Goal: Obtain resource: Obtain resource

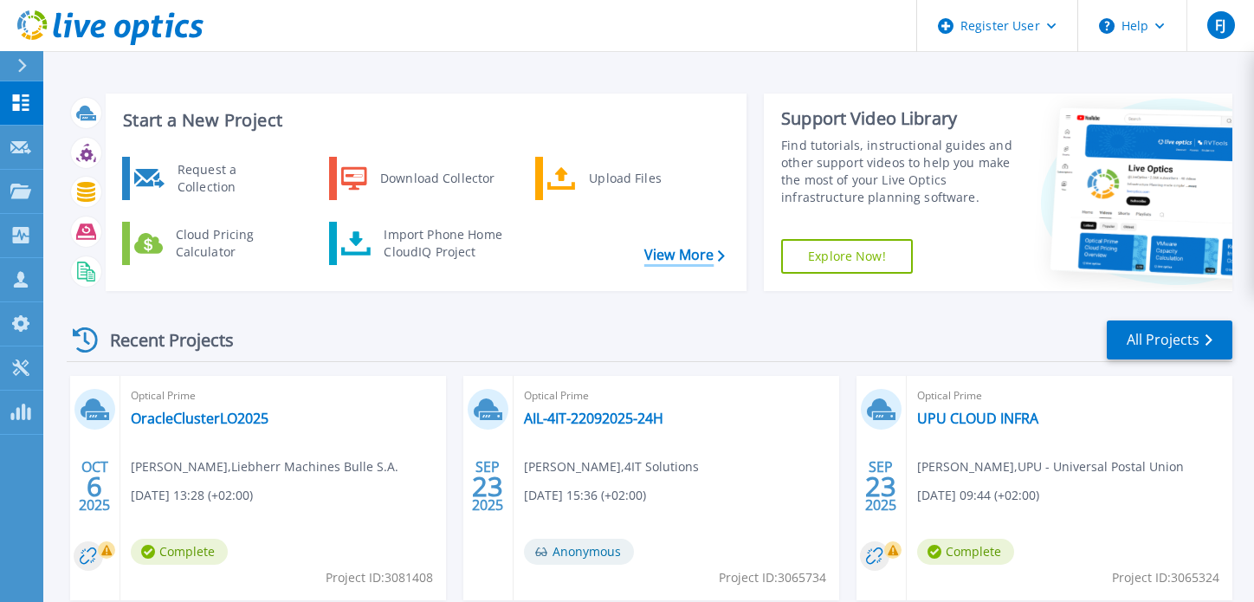
click at [668, 257] on link "View More" at bounding box center [684, 255] width 81 height 16
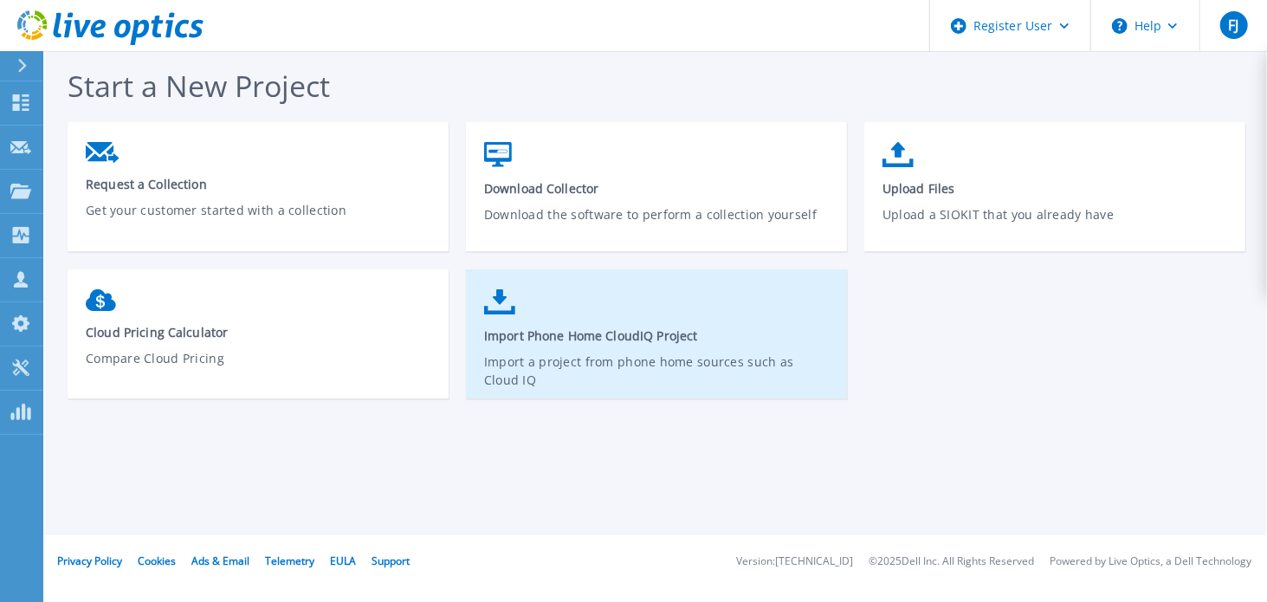
click at [722, 341] on span "Import Phone Home CloudIQ Project" at bounding box center [656, 335] width 345 height 16
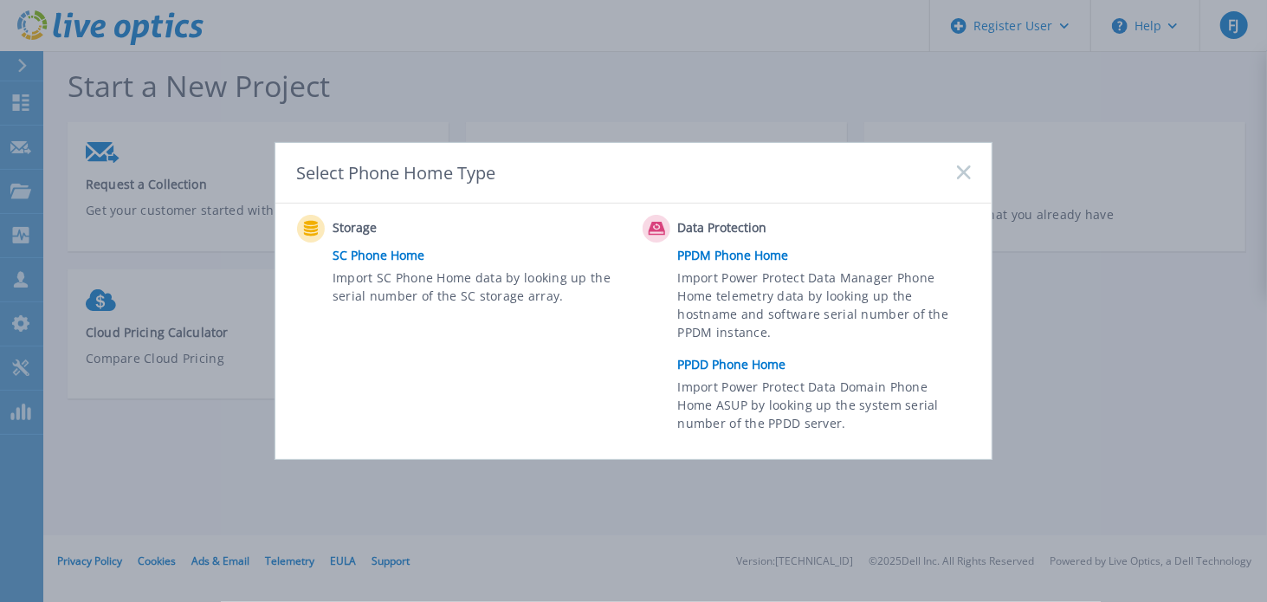
click at [739, 354] on link "PPDD Phone Home" at bounding box center [828, 364] width 301 height 26
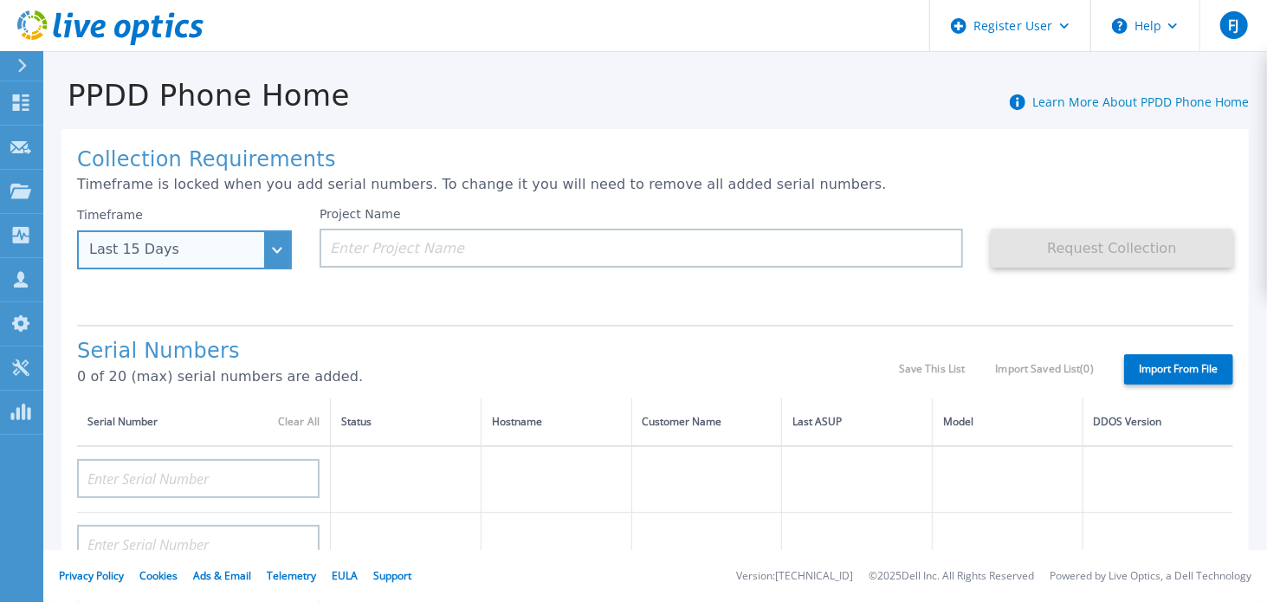
click at [235, 256] on div "Last 15 Days" at bounding box center [174, 250] width 171 height 16
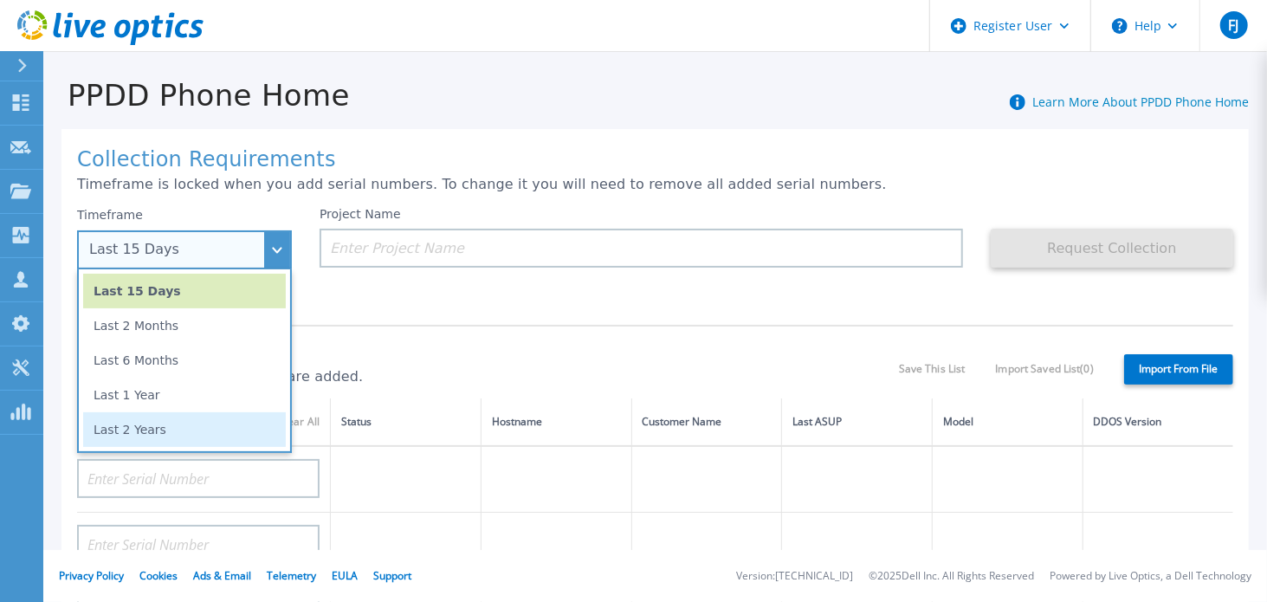
click at [237, 415] on li "Last 2 Years" at bounding box center [184, 429] width 203 height 35
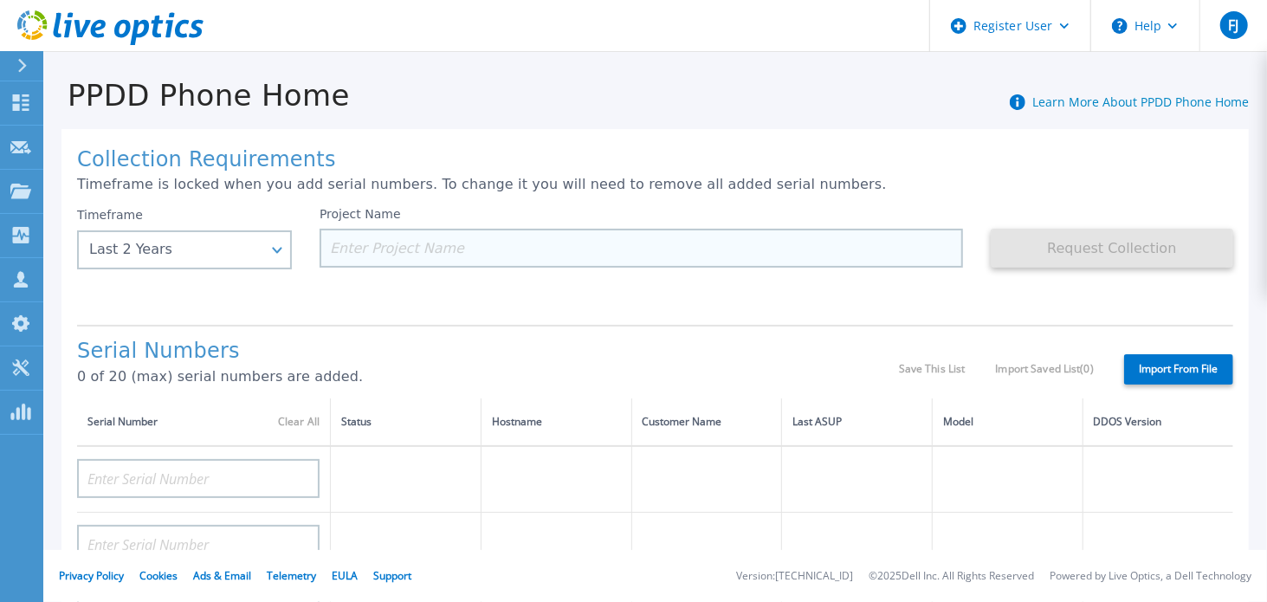
click at [436, 252] on input at bounding box center [640, 248] width 643 height 39
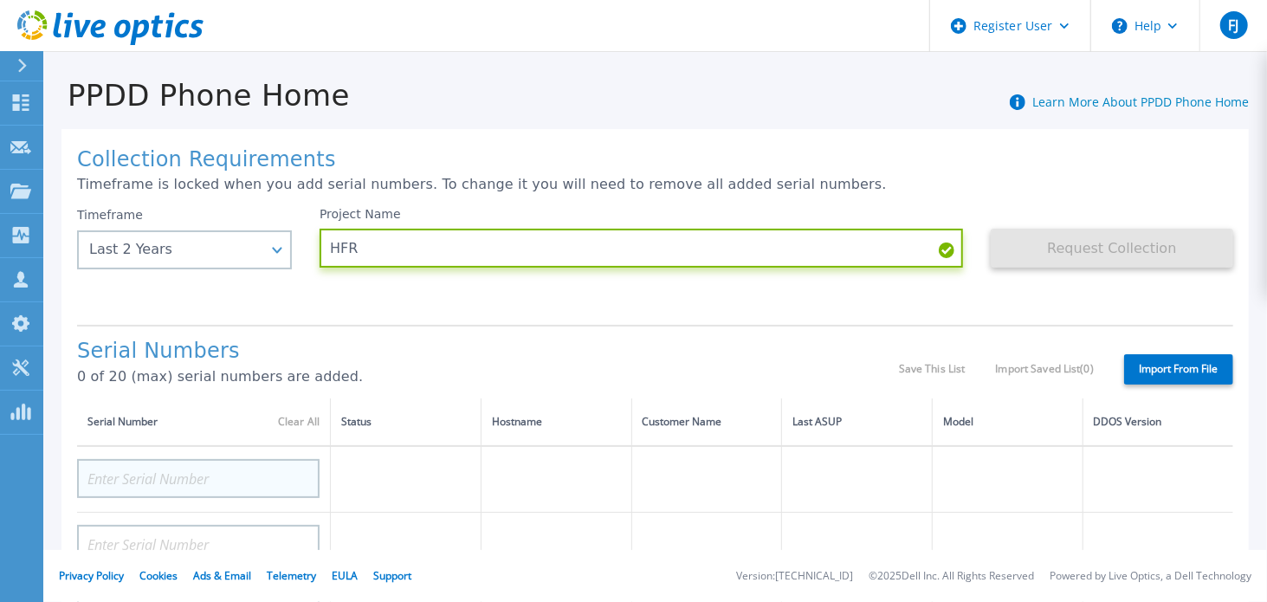
type input "HFR"
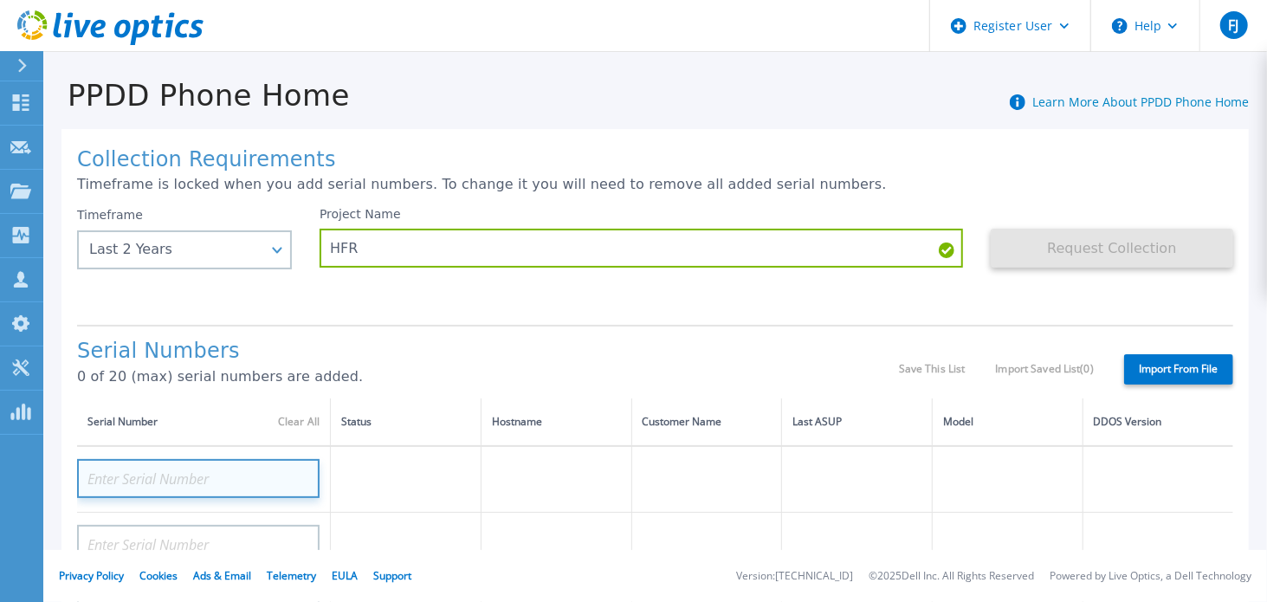
click at [260, 481] on input at bounding box center [198, 478] width 242 height 39
paste input "CRK00232019030"
type input "CRK00232019030"
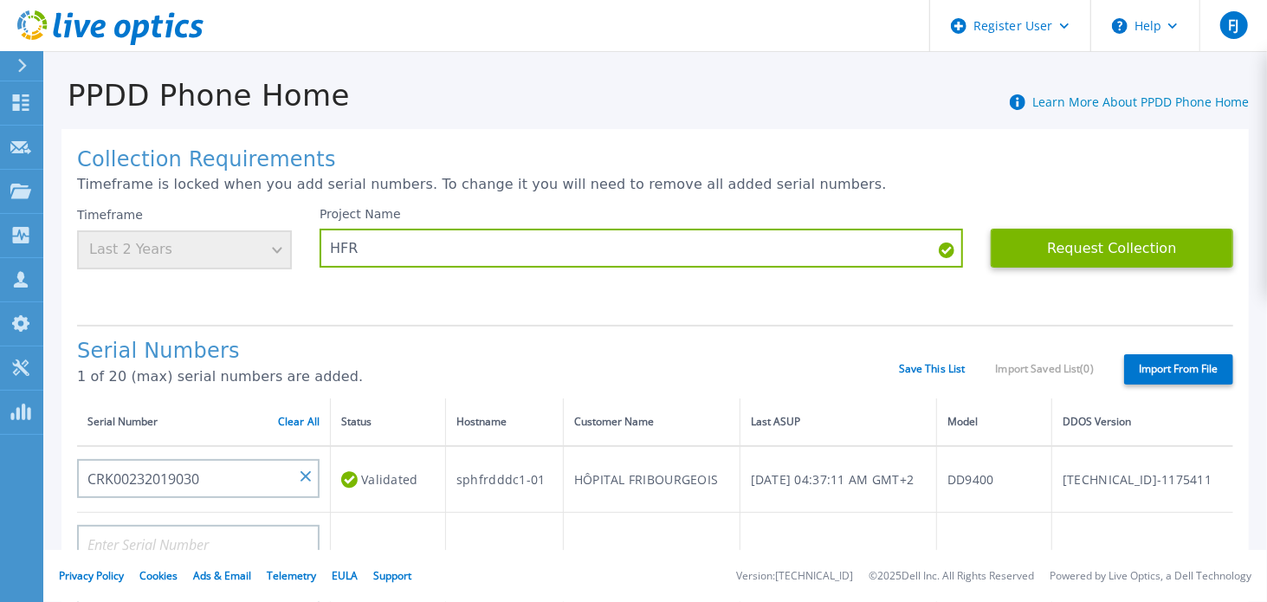
drag, startPoint x: 1094, startPoint y: 286, endPoint x: 957, endPoint y: 324, distance: 142.0
click at [1094, 287] on div "Request Collection This might take a few minutes please wait..." at bounding box center [1111, 259] width 242 height 104
click at [286, 538] on input at bounding box center [198, 544] width 242 height 39
paste input "CRK00232019031"
type input "CRK00232019031"
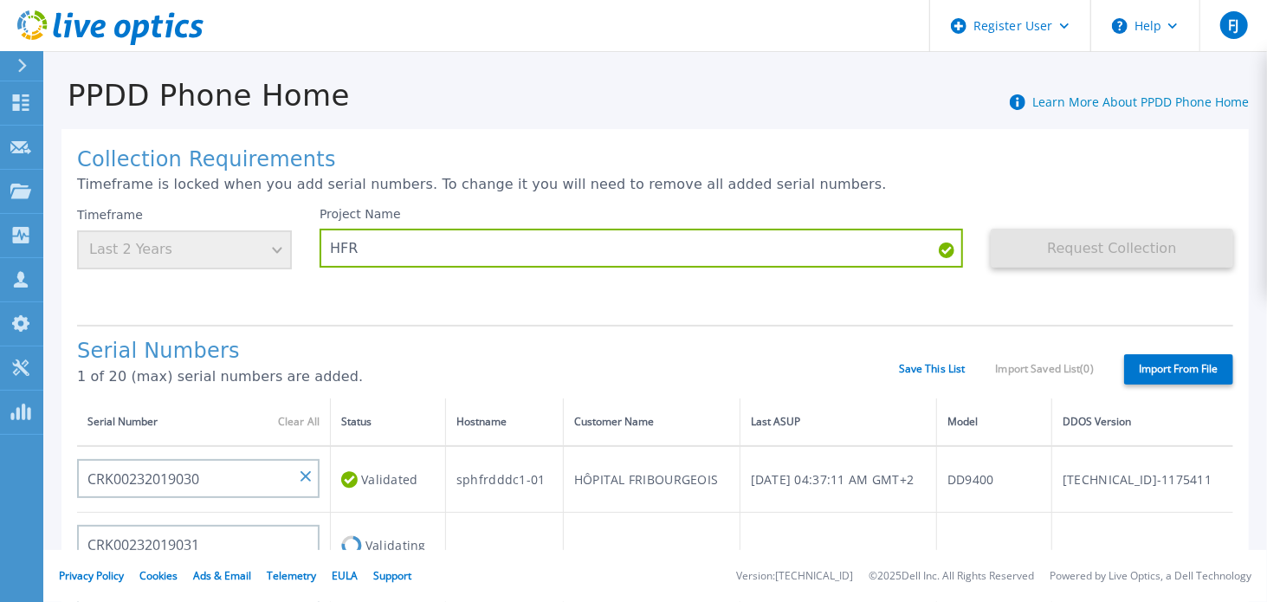
click at [677, 373] on p "1 of 20 (max) serial numbers are added." at bounding box center [488, 377] width 822 height 16
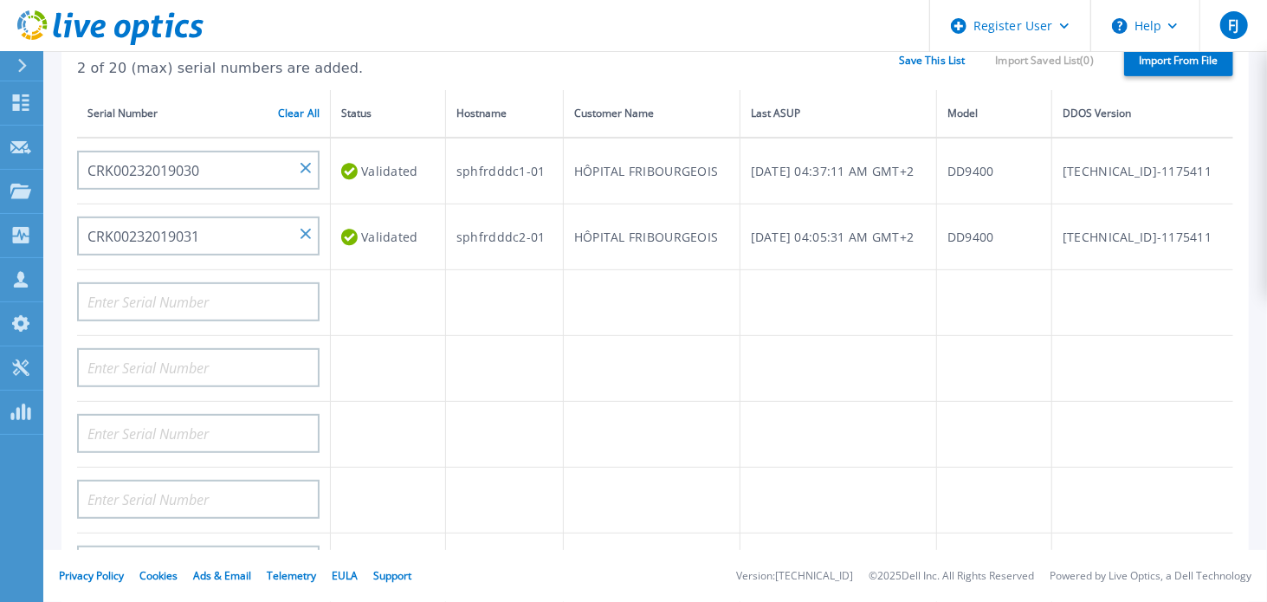
scroll to position [260, 0]
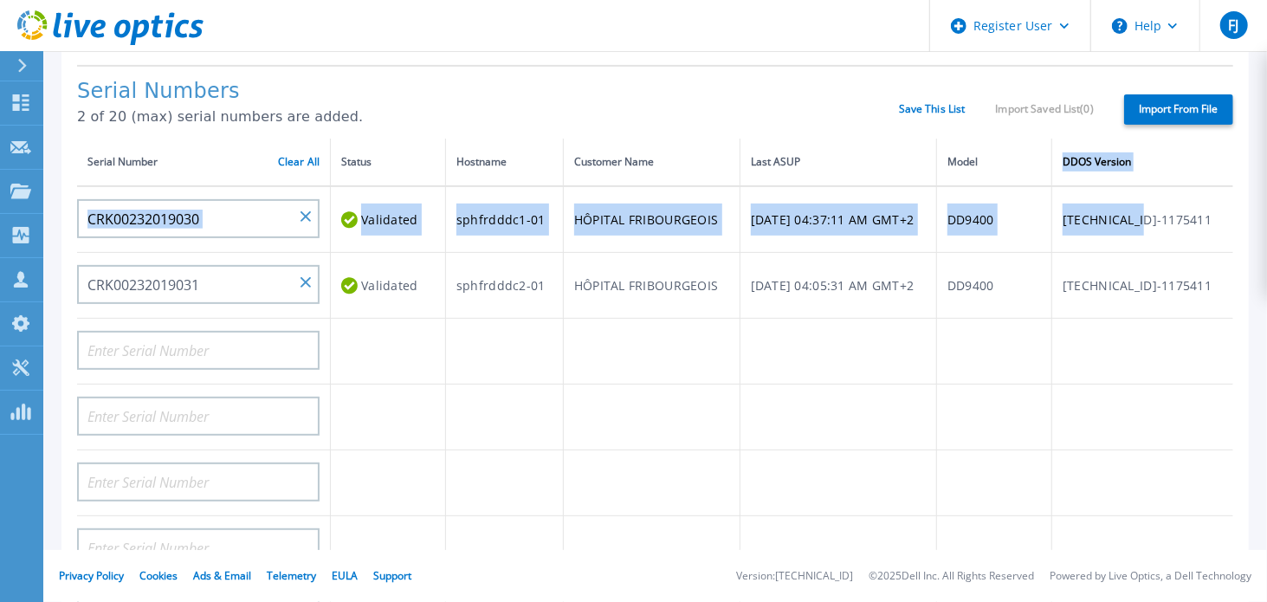
drag, startPoint x: 1101, startPoint y: 162, endPoint x: 1172, endPoint y: 226, distance: 95.6
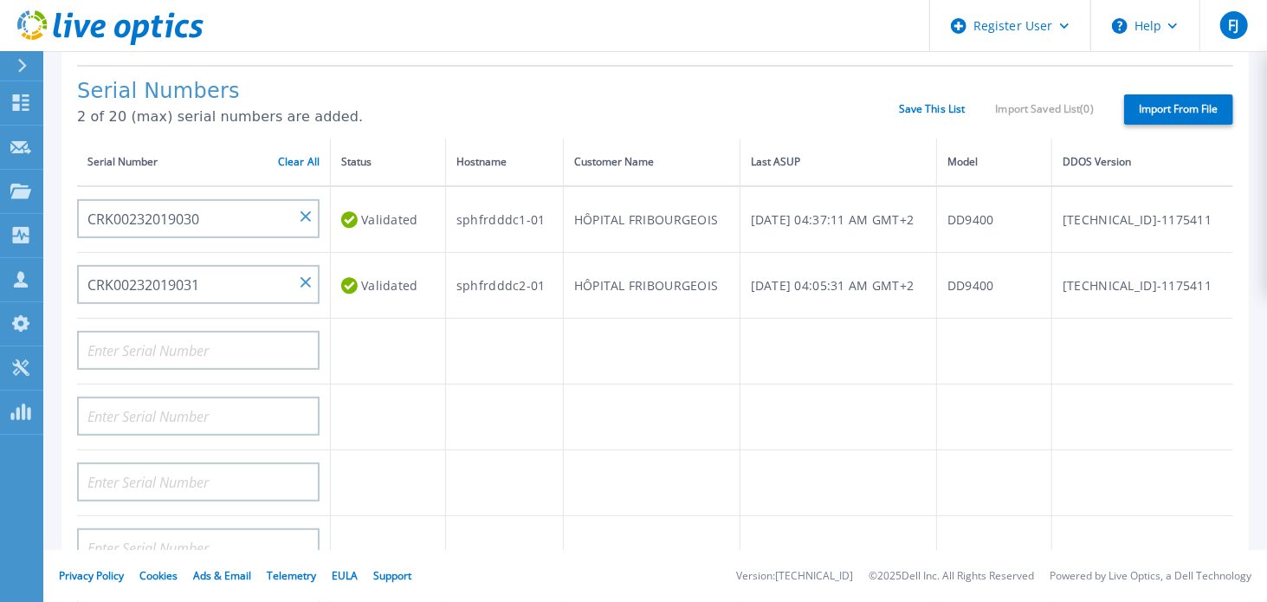
click at [1195, 221] on td "[TECHNICAL_ID]-1175411" at bounding box center [1142, 219] width 181 height 67
drag, startPoint x: 1195, startPoint y: 221, endPoint x: 1086, endPoint y: 210, distance: 109.6
click at [1086, 210] on tr "CRK00232019030 Validated sphfrdddc1-01 HÔPITAL FRIBOURGEOIS [DATE] 04:37:11 AM …" at bounding box center [655, 219] width 1156 height 67
copy tr "[TECHNICAL_ID]-1175411"
drag, startPoint x: 1030, startPoint y: 219, endPoint x: 1191, endPoint y: 216, distance: 161.0
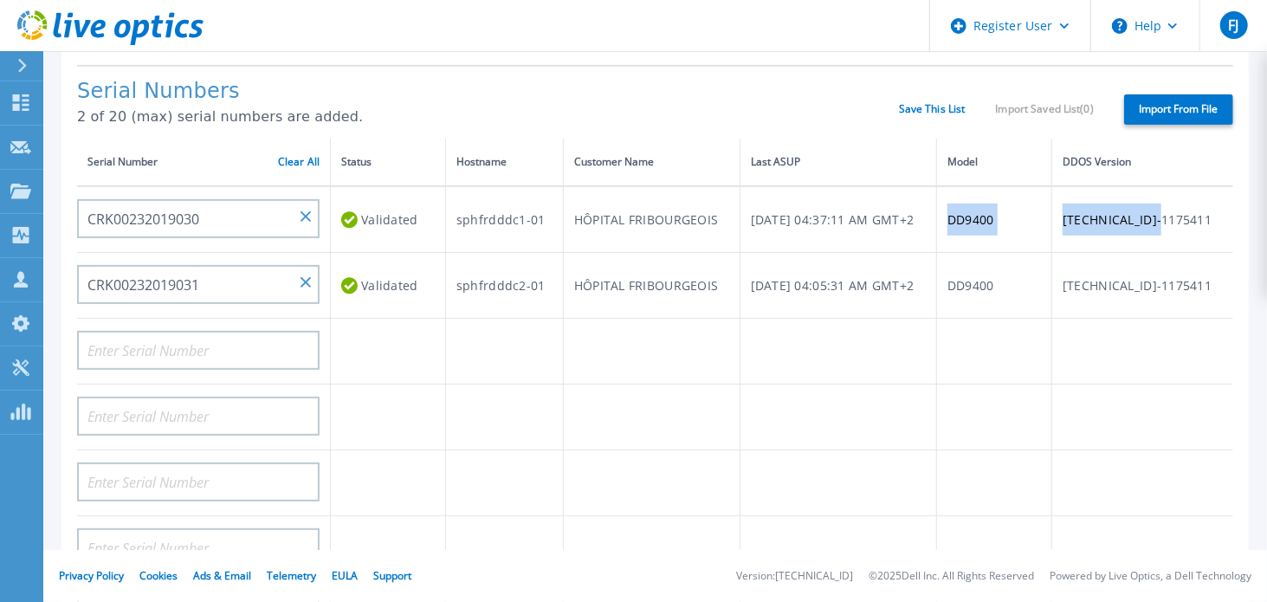
click at [1191, 216] on tr "CRK00232019030 Validated sphfrdddc1-01 HÔPITAL FRIBOURGEOIS [DATE] 04:37:11 AM …" at bounding box center [655, 219] width 1156 height 67
copy tr "DD9400 [TECHNICAL_ID]-1175411"
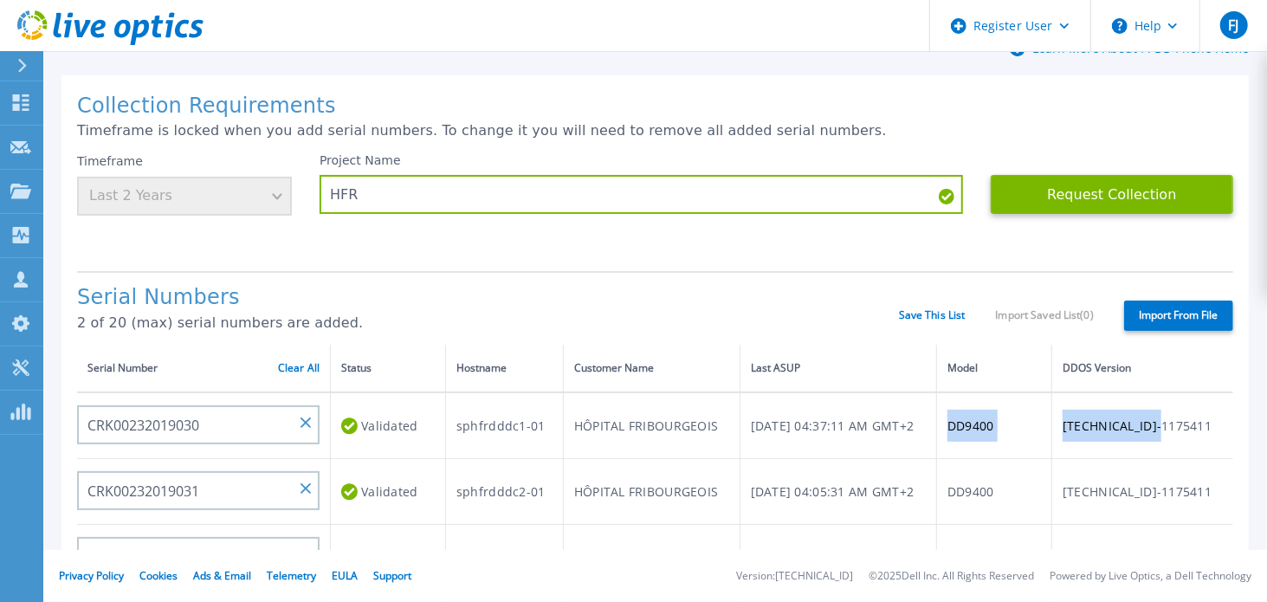
scroll to position [0, 0]
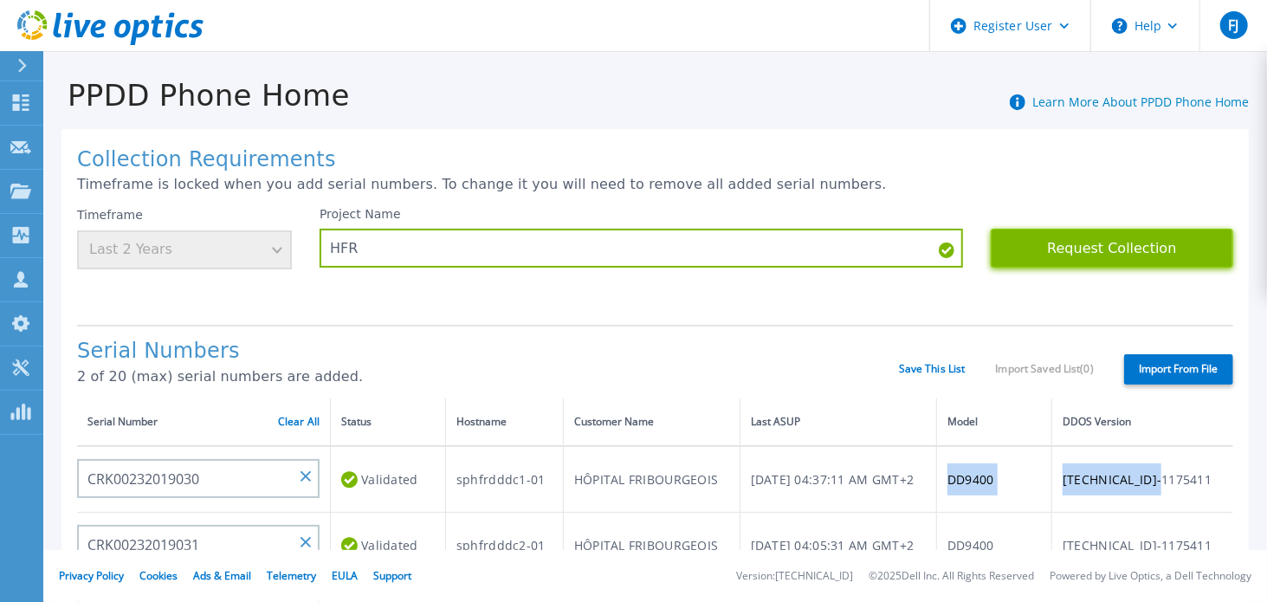
click at [1112, 231] on button "Request Collection" at bounding box center [1111, 248] width 242 height 39
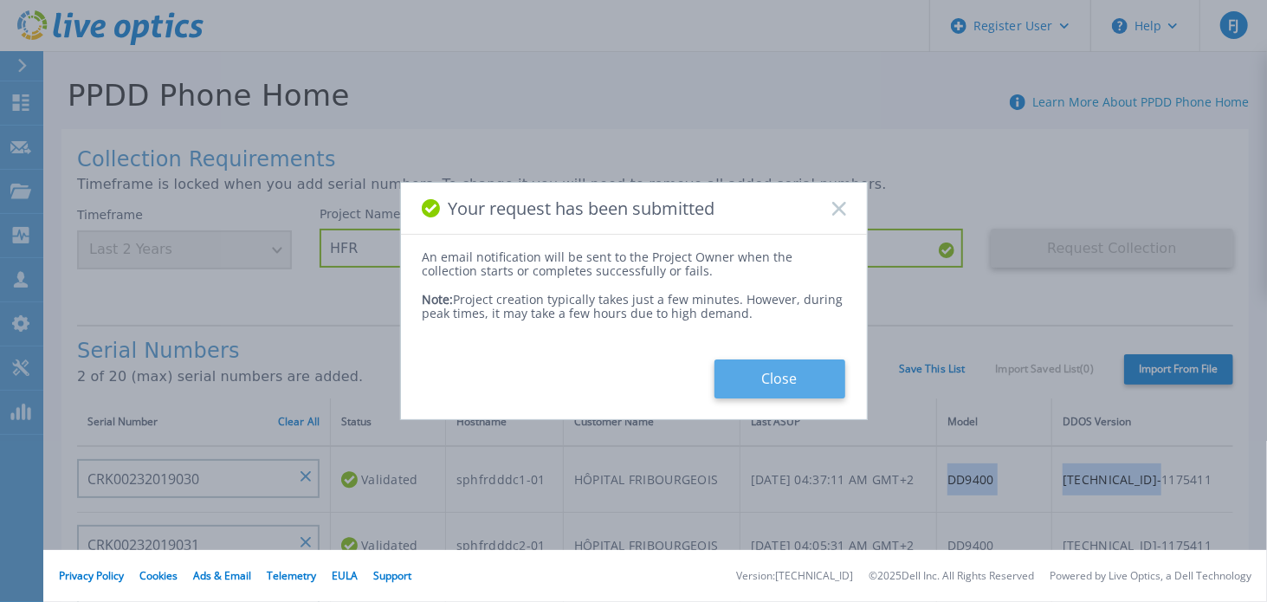
click at [766, 368] on button "Close" at bounding box center [779, 378] width 131 height 39
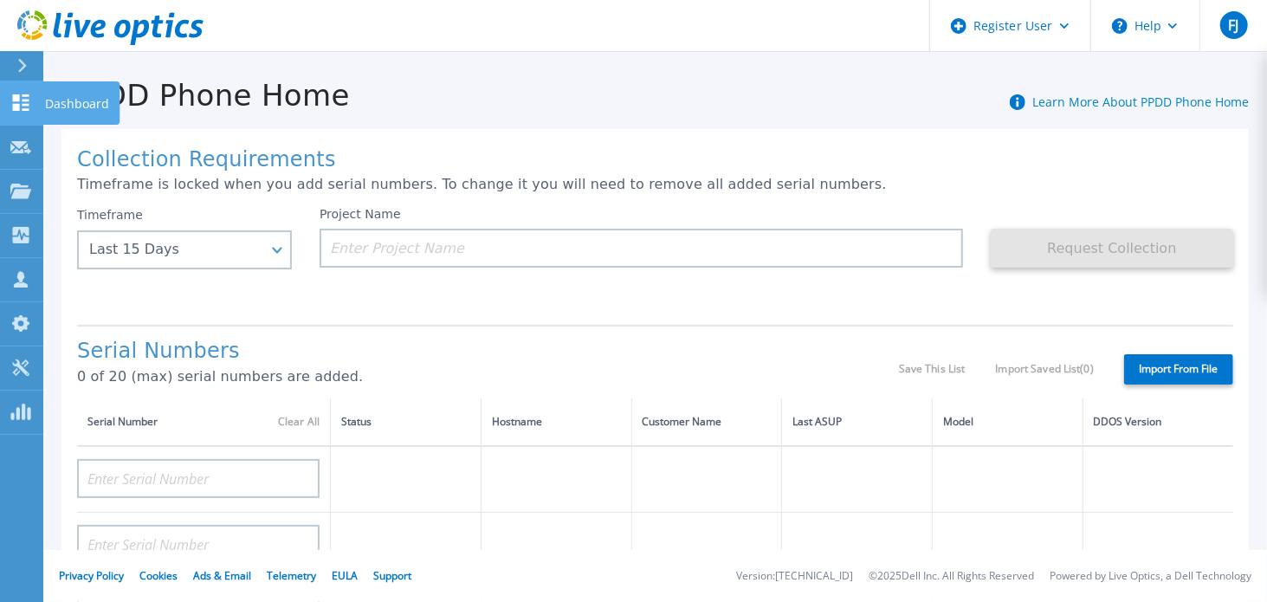
click at [31, 105] on link "Dashboard Dashboard" at bounding box center [21, 103] width 43 height 44
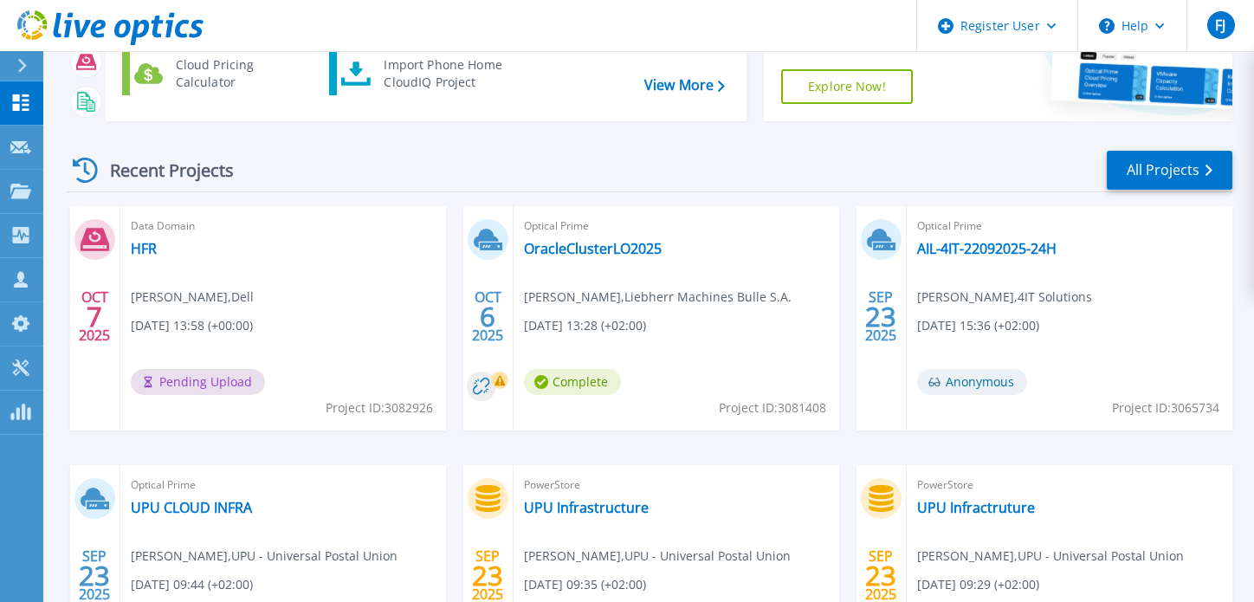
scroll to position [173, 0]
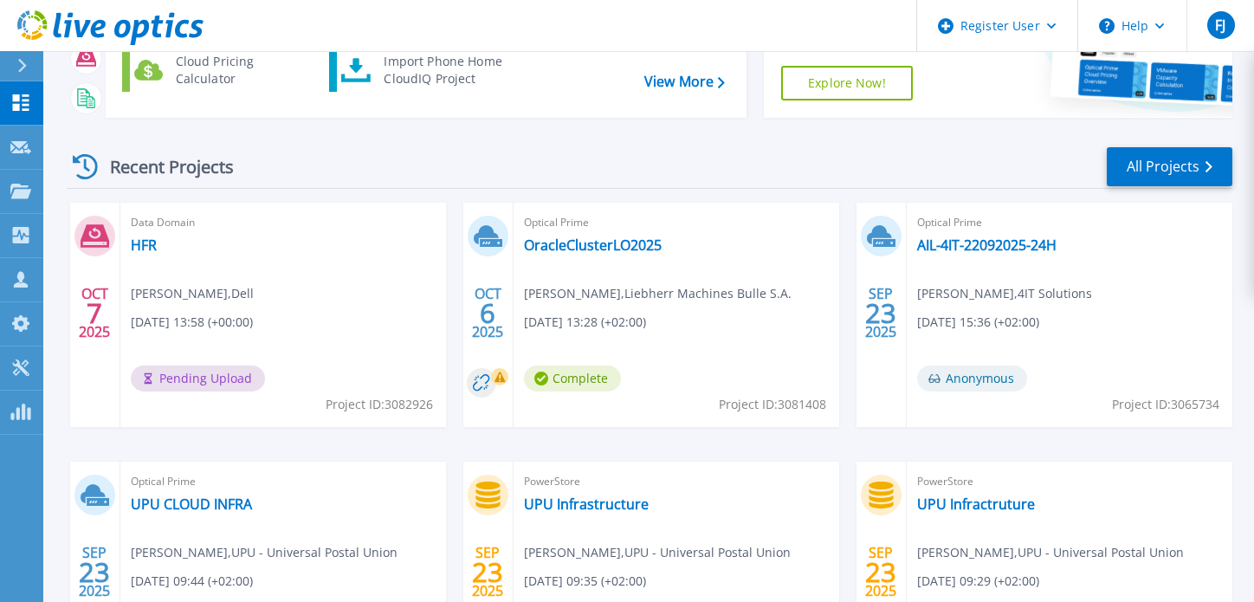
click at [159, 248] on div "Data Domain HFR Frederic Jacquet , Dell 10/07/2025, 13:58 (+00:00) Pending Uplo…" at bounding box center [283, 315] width 326 height 224
click at [152, 245] on link "HFR" at bounding box center [144, 244] width 26 height 17
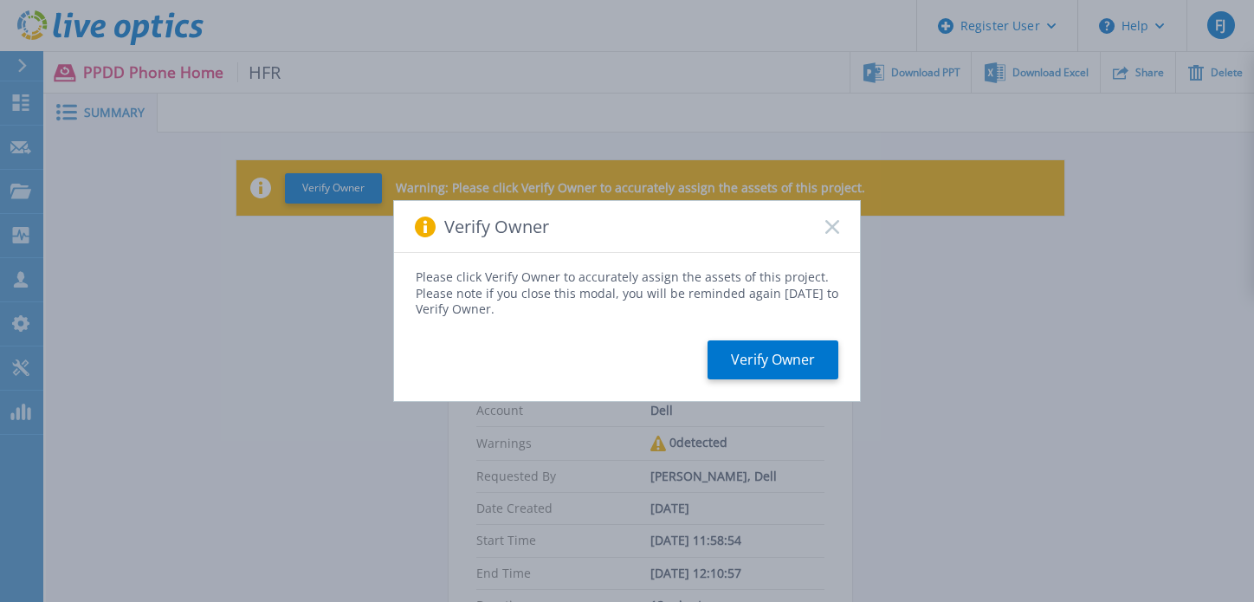
drag, startPoint x: 836, startPoint y: 219, endPoint x: 844, endPoint y: 214, distance: 9.4
click at [835, 217] on div "Verify Owner" at bounding box center [627, 227] width 466 height 52
click at [830, 226] on rect at bounding box center [831, 226] width 15 height 15
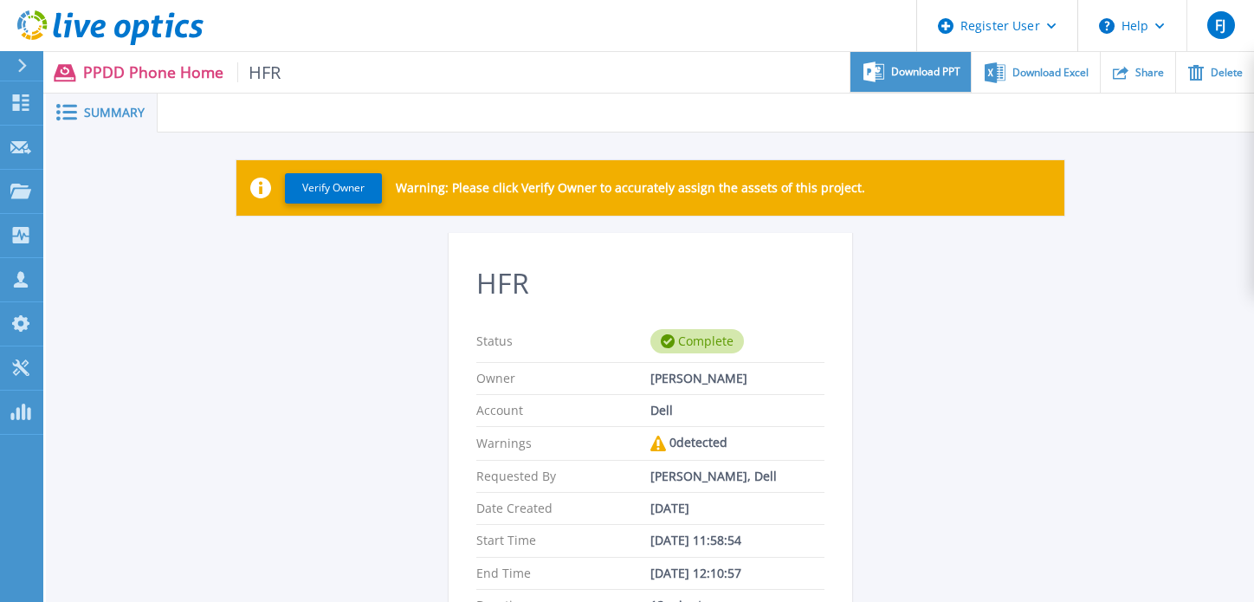
click at [947, 68] on span "Download PPT" at bounding box center [925, 72] width 69 height 10
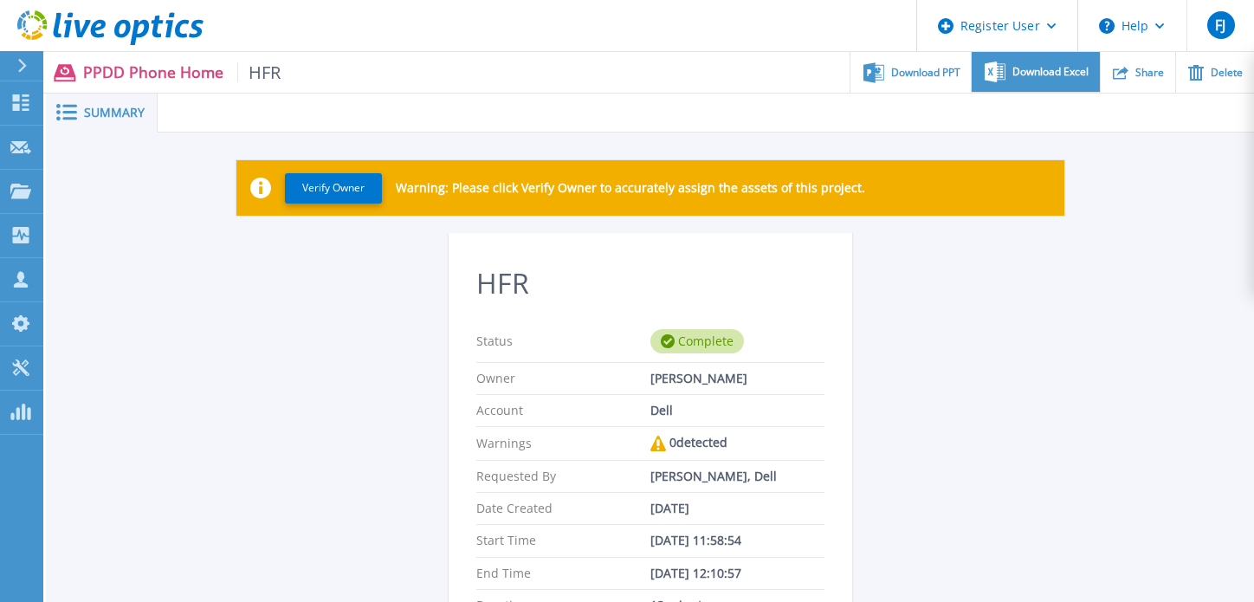
click at [1027, 73] on span "Download Excel" at bounding box center [1050, 72] width 76 height 10
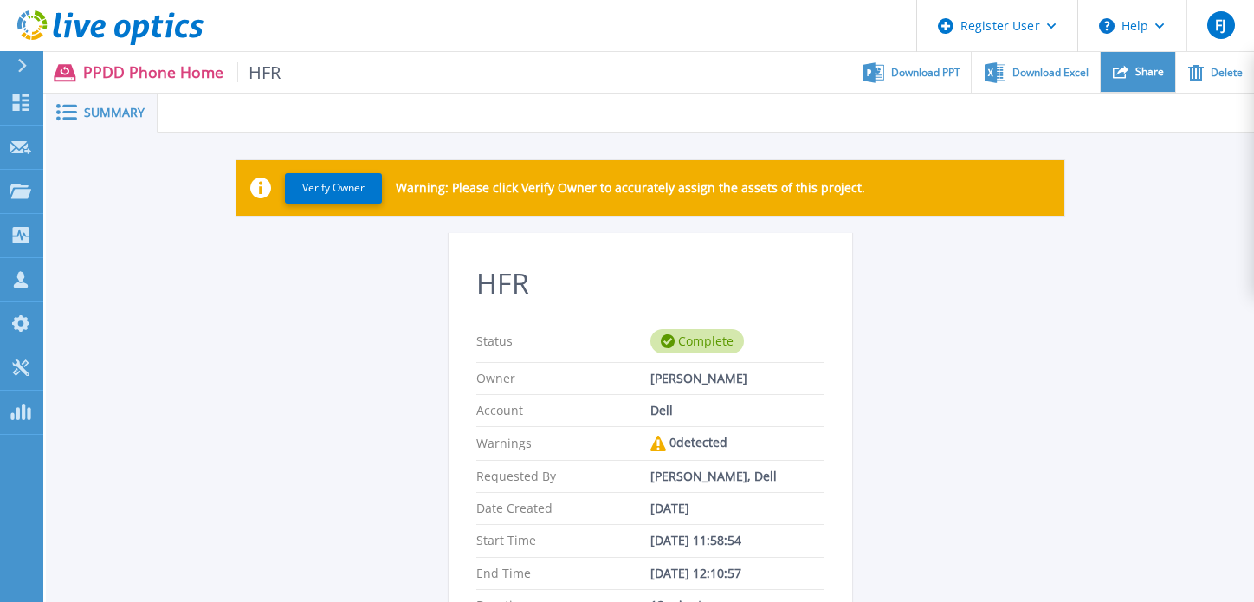
click at [1132, 79] on div "Share" at bounding box center [1137, 72] width 74 height 41
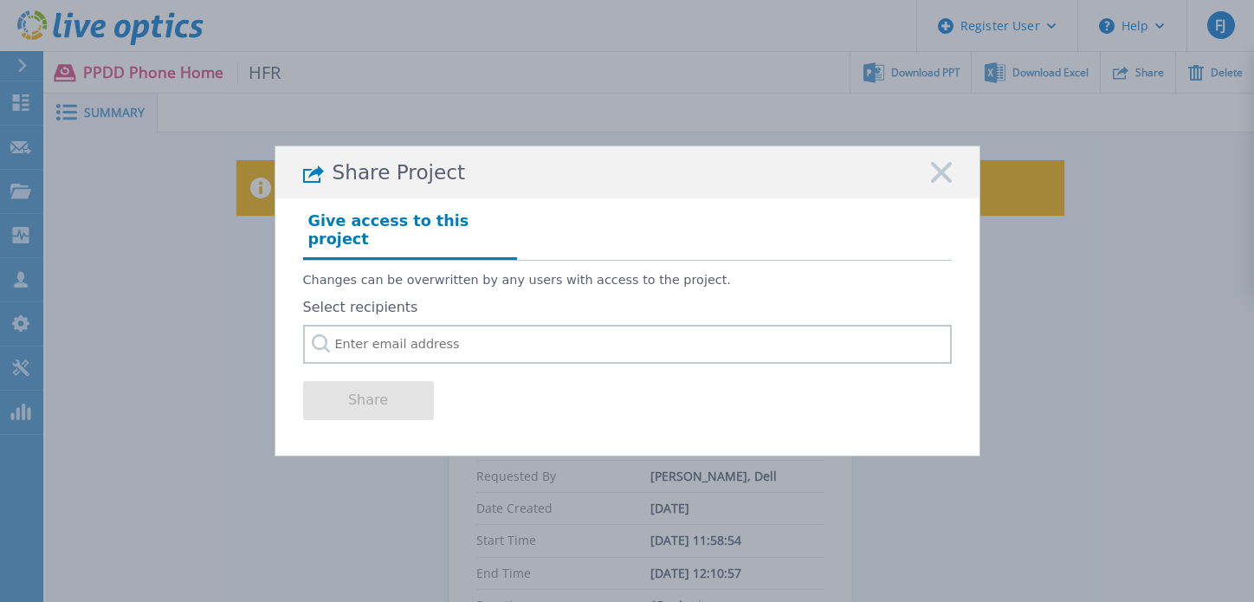
click at [755, 372] on div "Share" at bounding box center [627, 398] width 648 height 69
click at [765, 339] on input "text" at bounding box center [627, 344] width 648 height 39
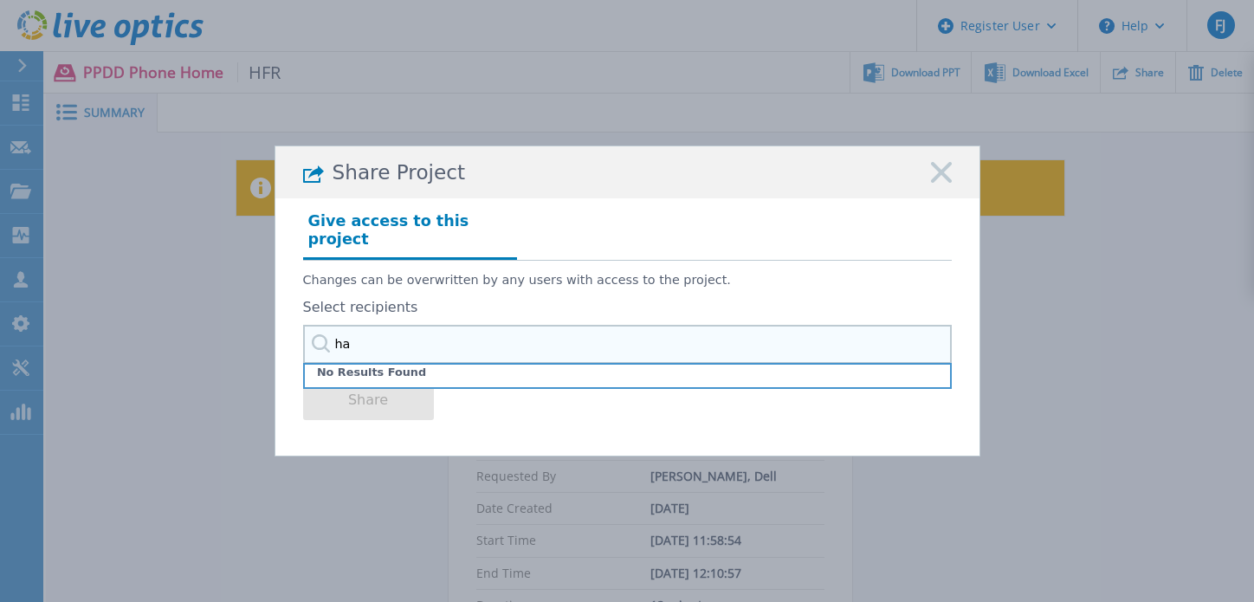
type input "h"
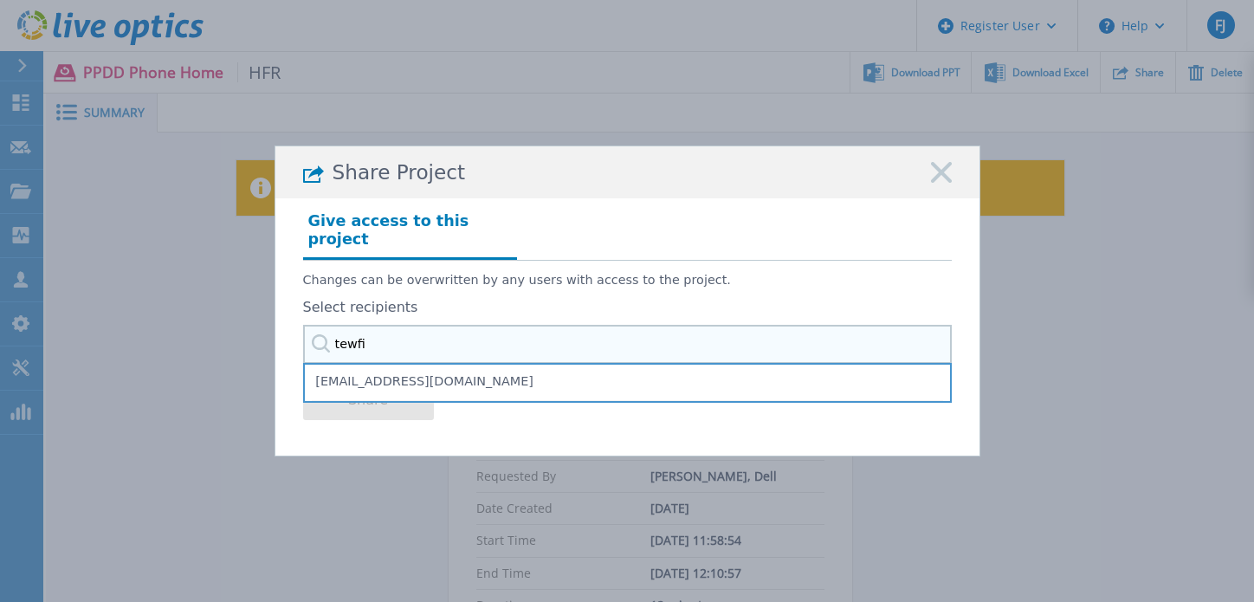
type input "tewfi"
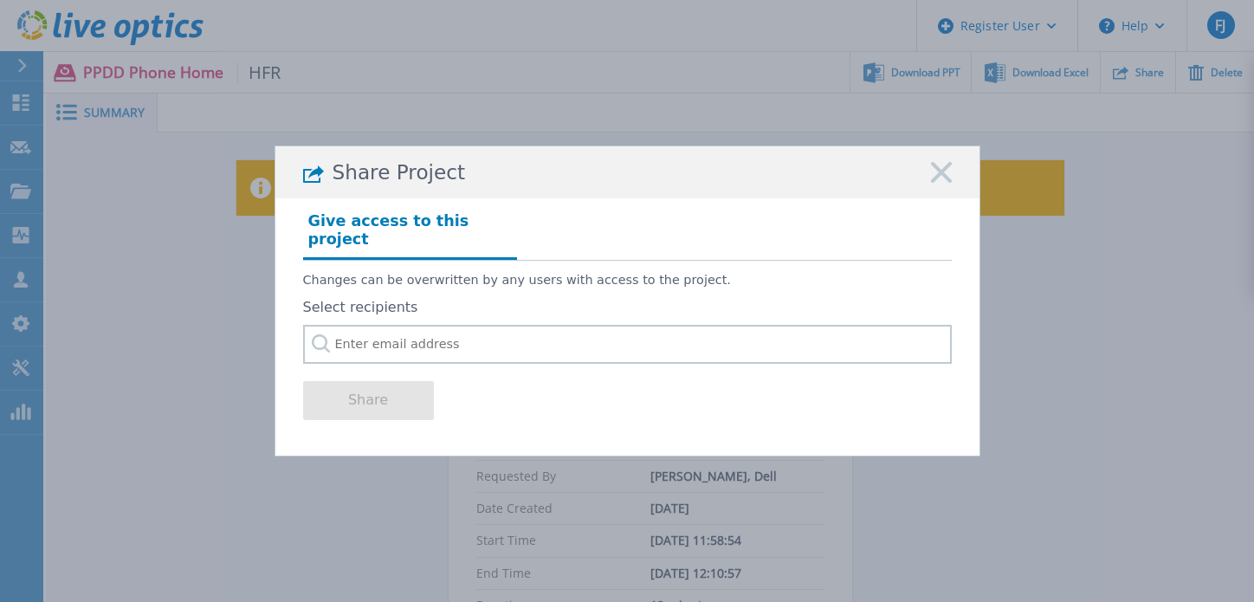
click at [549, 333] on input "text" at bounding box center [627, 344] width 648 height 39
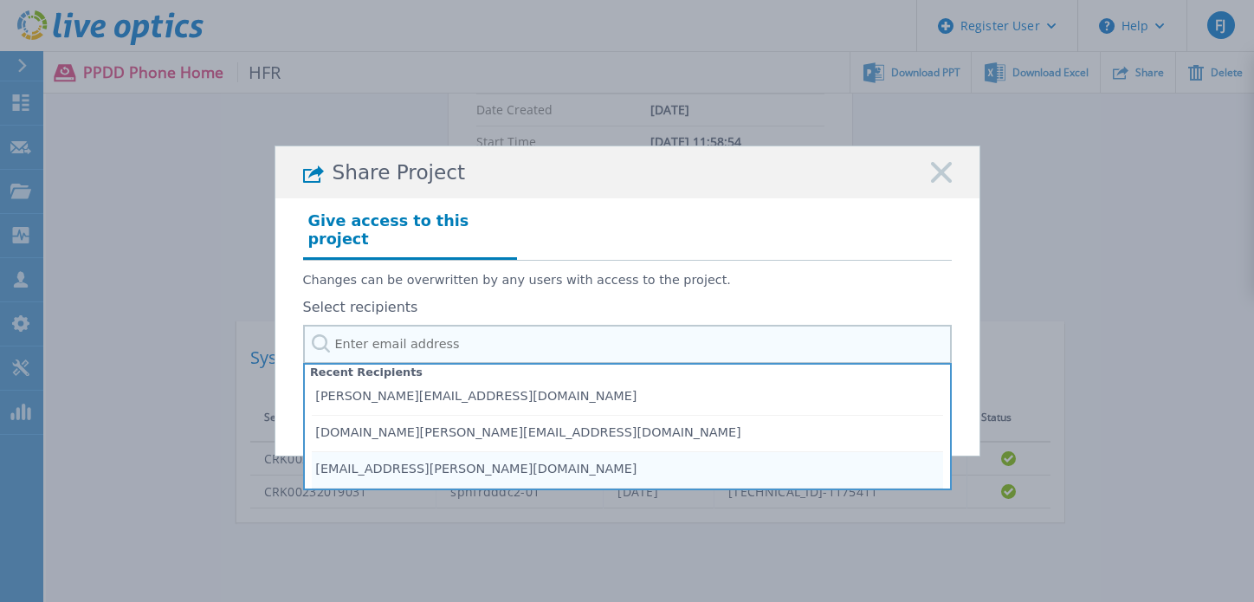
scroll to position [372, 0]
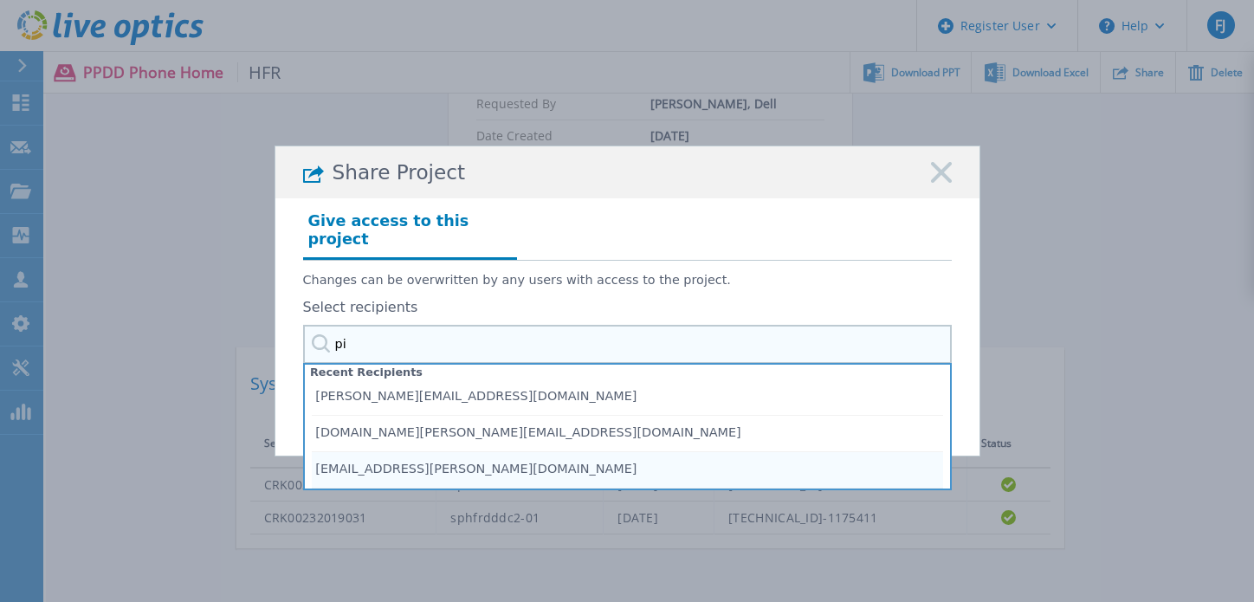
type input "p"
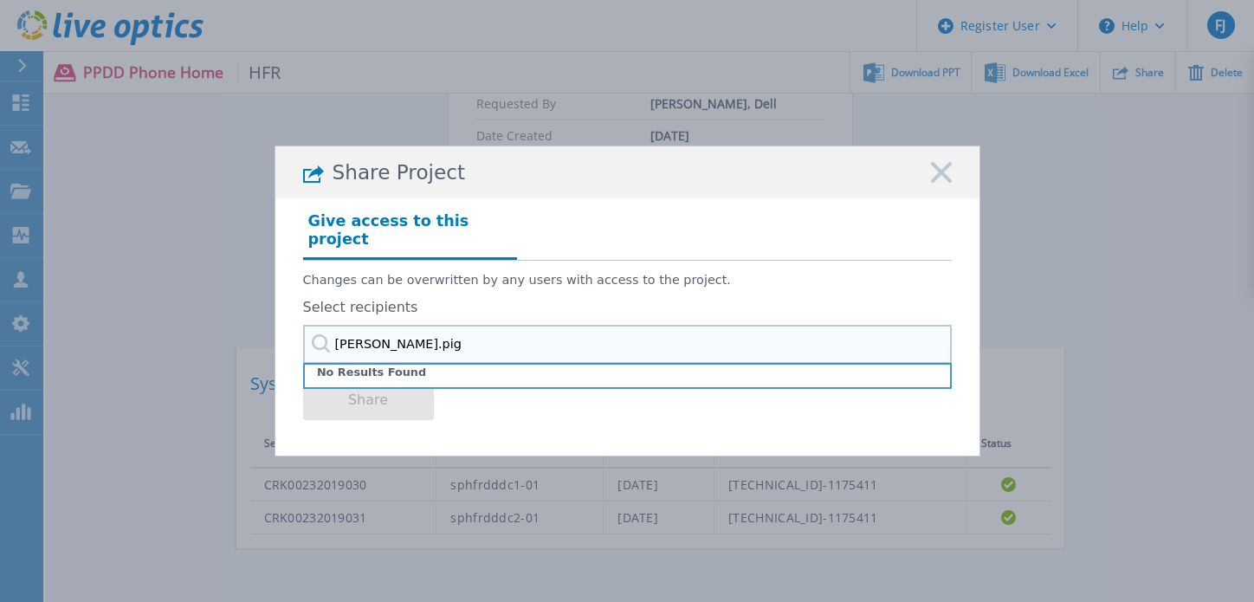
type input "laurent.pig"
